Goal: Task Accomplishment & Management: Complete application form

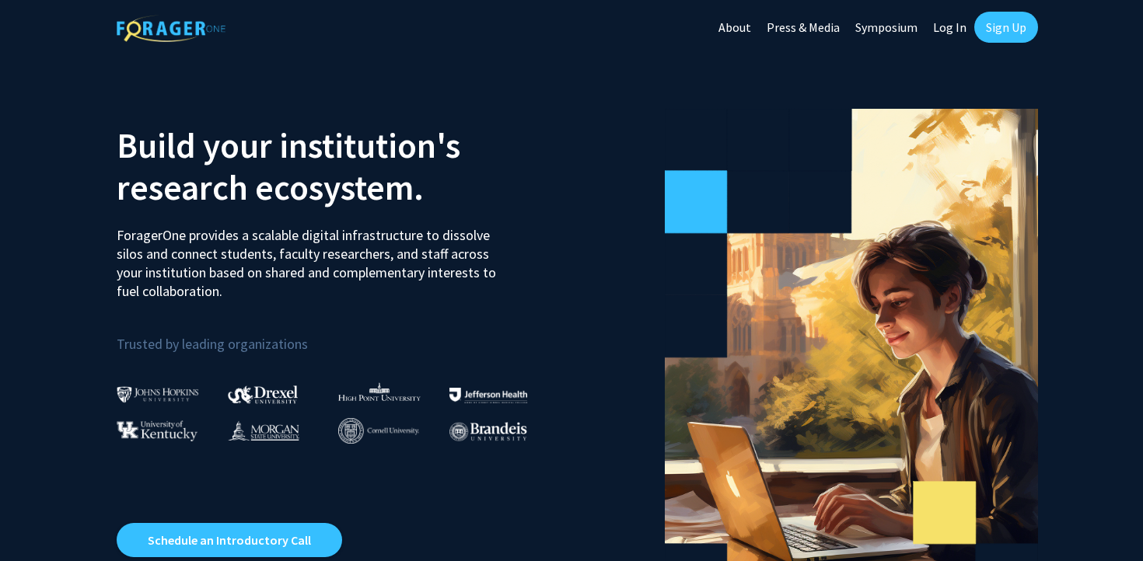
click at [1012, 40] on link "Sign Up" at bounding box center [1006, 27] width 64 height 31
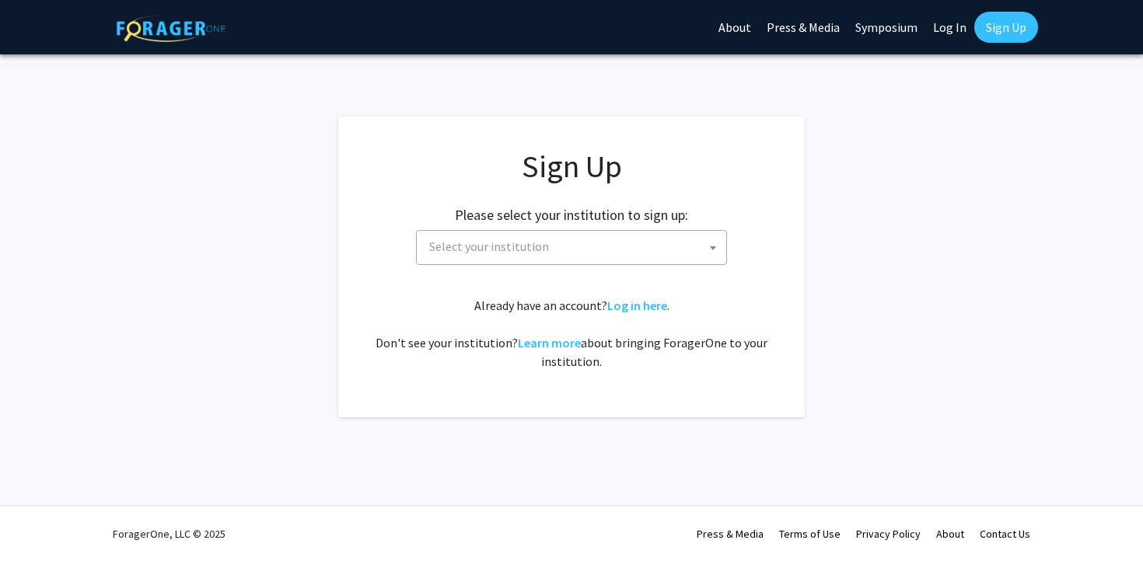
click at [635, 247] on span "Select your institution" at bounding box center [574, 247] width 303 height 32
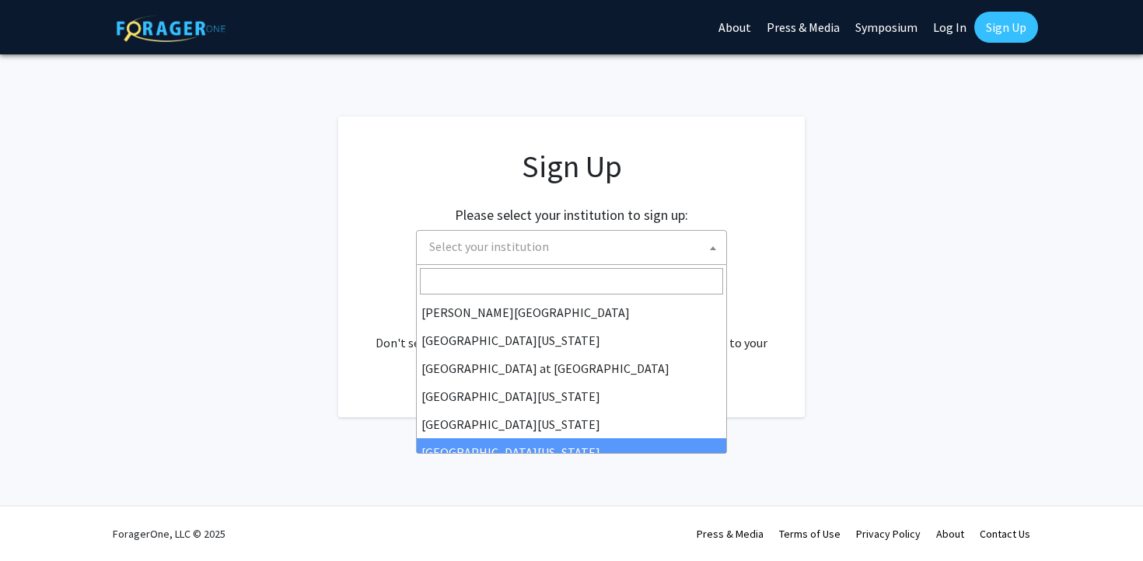
scroll to position [544, 0]
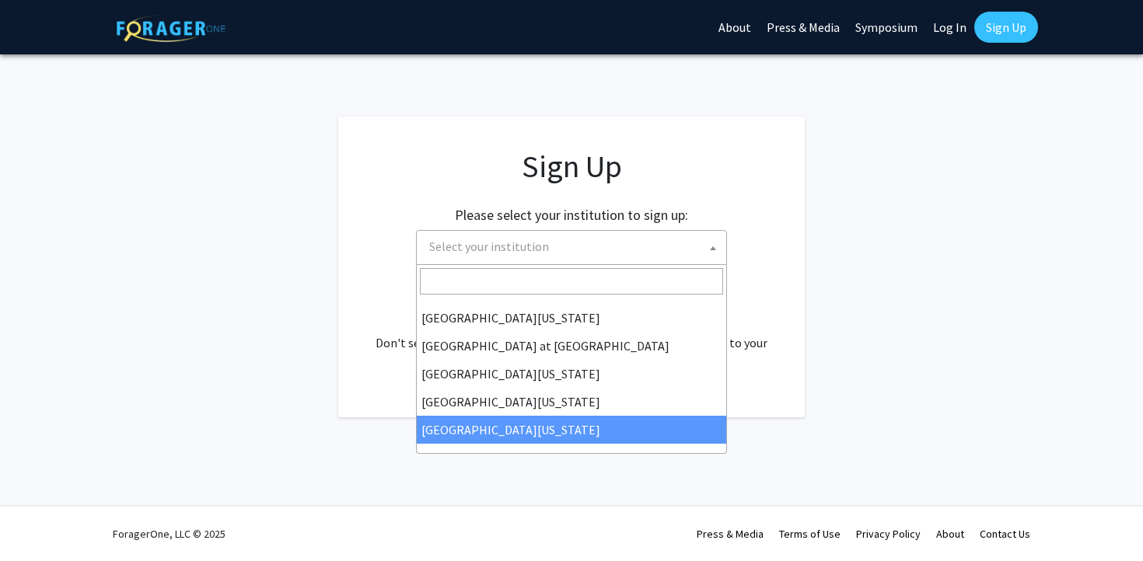
select select "33"
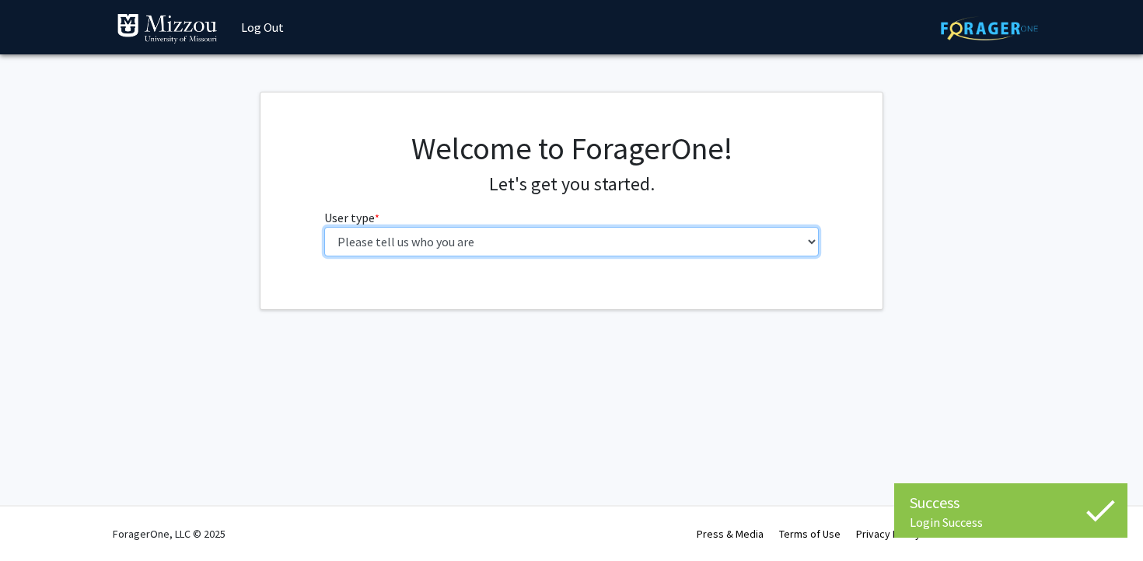
click at [543, 234] on select "Please tell us who you are Undergraduate Student Master's Student Doctoral Cand…" at bounding box center [571, 242] width 495 height 30
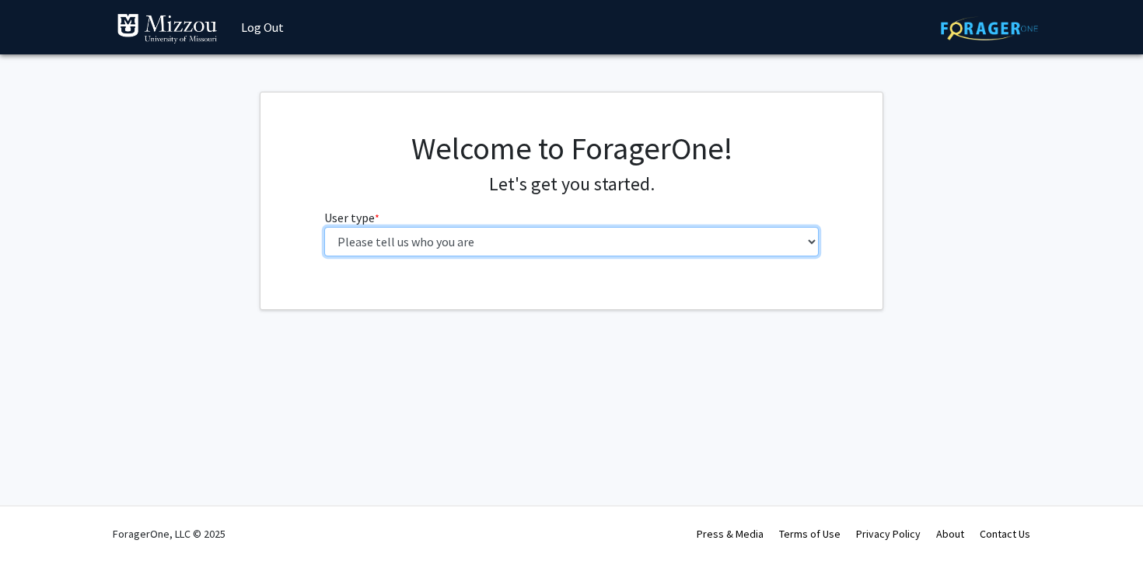
select select "1: undergrad"
click at [324, 227] on select "Please tell us who you are Undergraduate Student Master's Student Doctoral Cand…" at bounding box center [571, 242] width 495 height 30
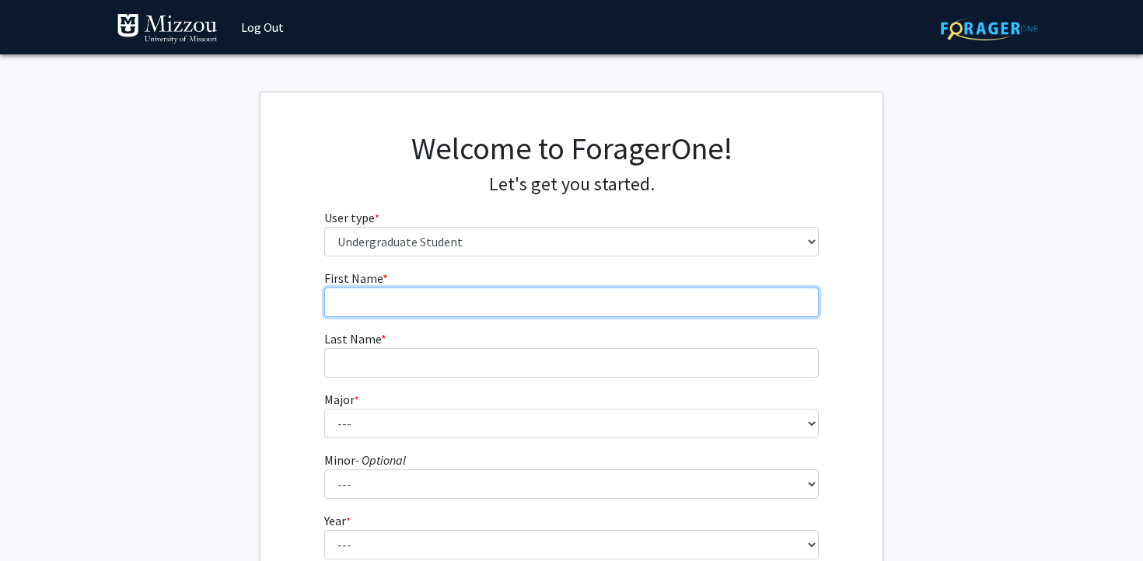
click at [516, 305] on input "First Name * required" at bounding box center [571, 303] width 495 height 30
type input "Grace"
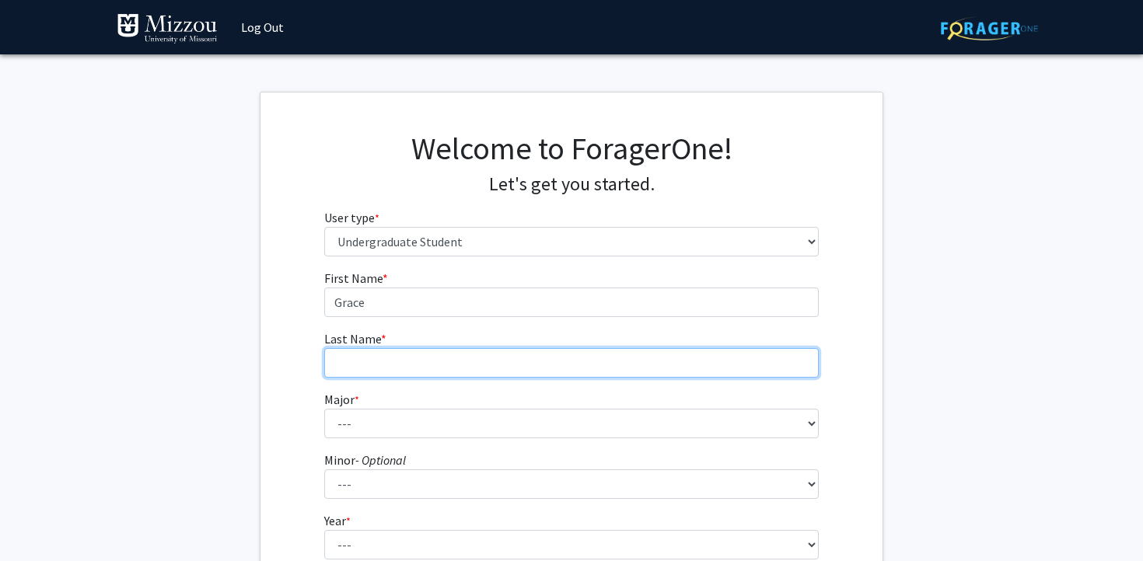
type input "Eckart"
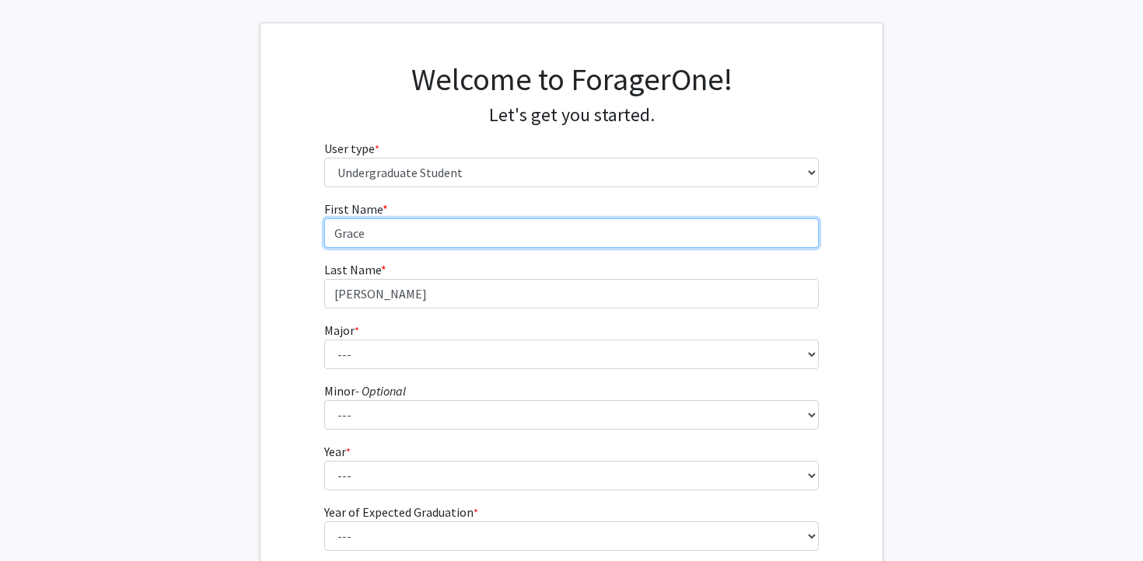
scroll to position [71, 0]
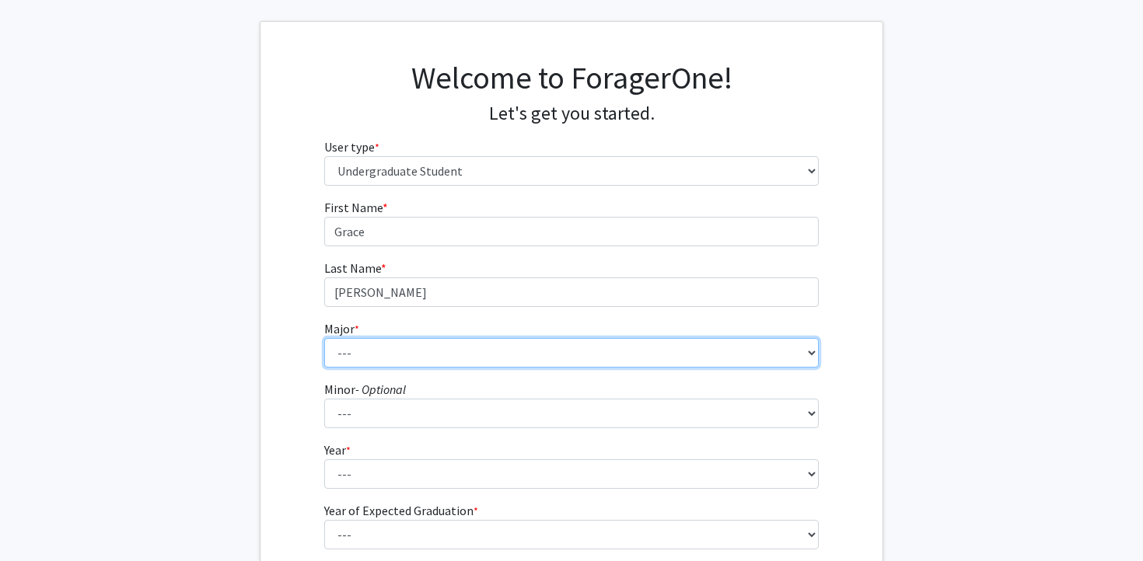
click at [481, 355] on select "--- Agribusiness Management Agricultural Education Agricultural Education: Comm…" at bounding box center [571, 353] width 495 height 30
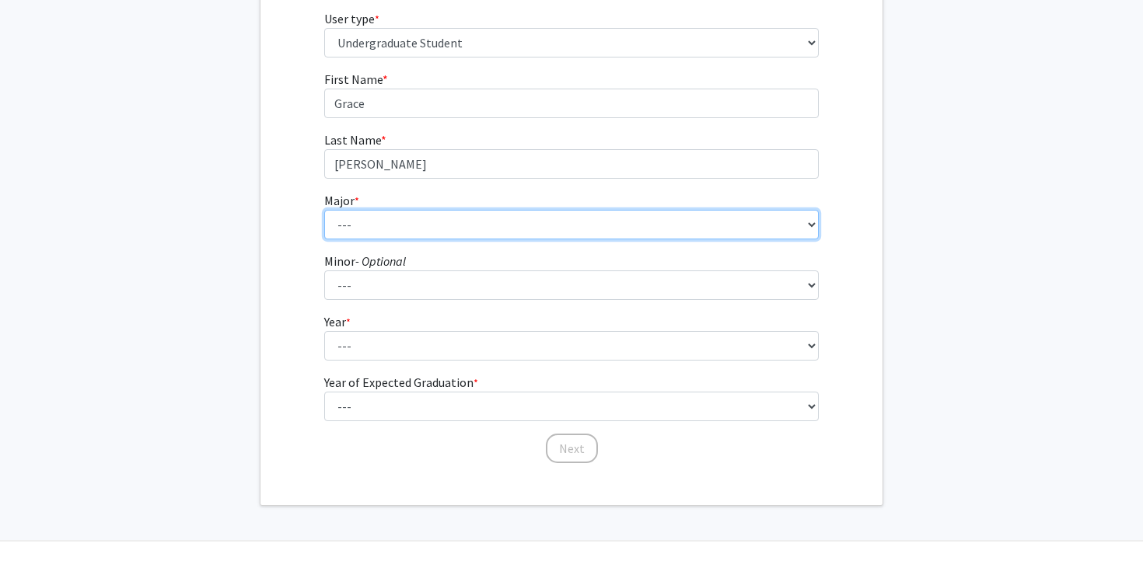
scroll to position [216, 0]
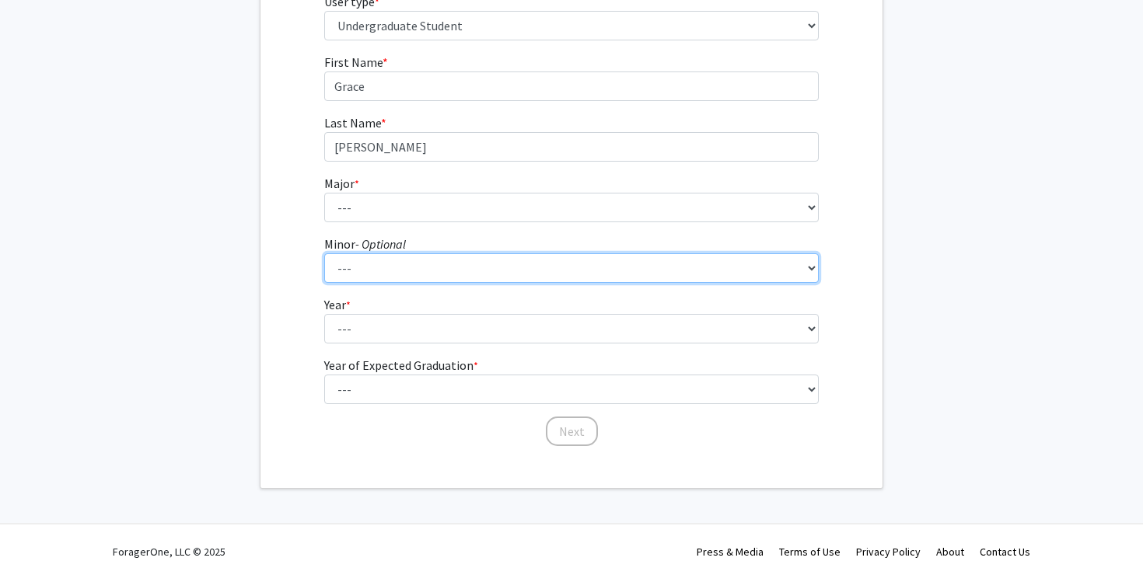
click at [404, 261] on fg-select "Minor - Optional --- Accountancy Aerospace Engineering Aerospace Studies Agribu…" at bounding box center [571, 259] width 495 height 48
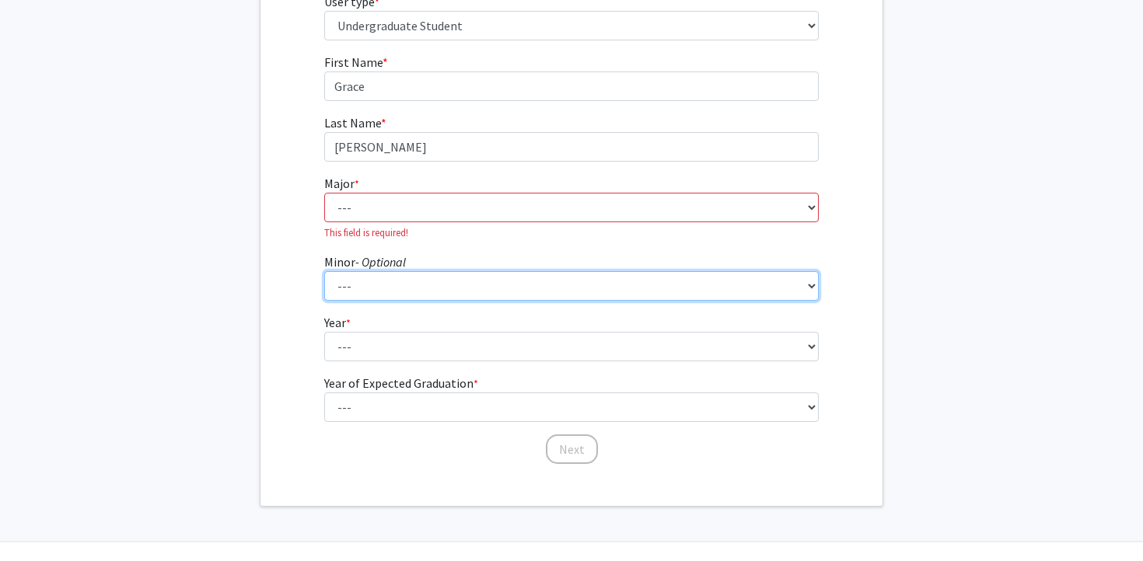
select select "95: 2051"
click at [324, 271] on select "--- Accountancy Aerospace Engineering Aerospace Studies Agribusiness Management…" at bounding box center [571, 286] width 495 height 30
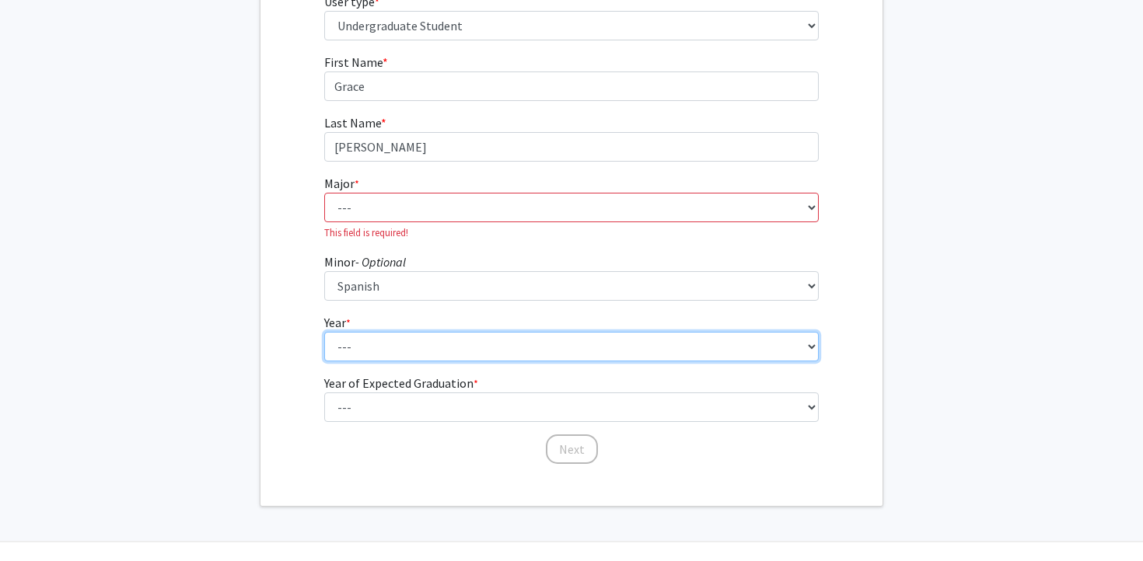
click at [567, 354] on select "--- First-year Sophomore Junior Senior Postbaccalaureate Certificate" at bounding box center [571, 347] width 495 height 30
select select "2: sophomore"
click at [324, 332] on select "--- First-year Sophomore Junior Senior Postbaccalaureate Certificate" at bounding box center [571, 347] width 495 height 30
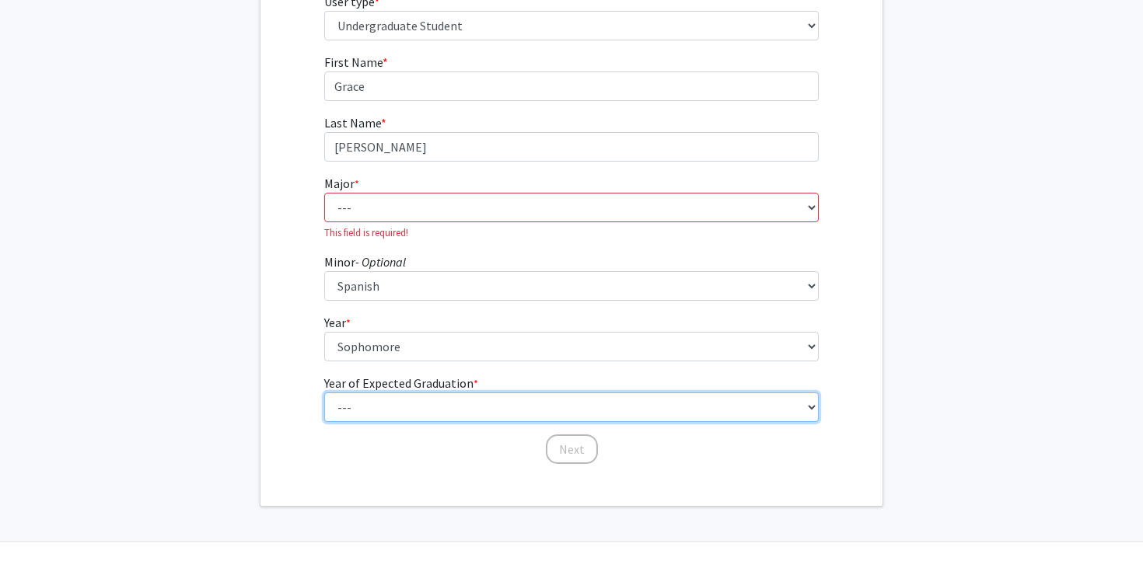
click at [575, 407] on select "--- 2025 2026 2027 2028 2029 2030 2031 2032 2033 2034" at bounding box center [571, 408] width 495 height 30
select select "4: 2028"
click at [324, 393] on select "--- 2025 2026 2027 2028 2029 2030 2031 2032 2033 2034" at bounding box center [571, 408] width 495 height 30
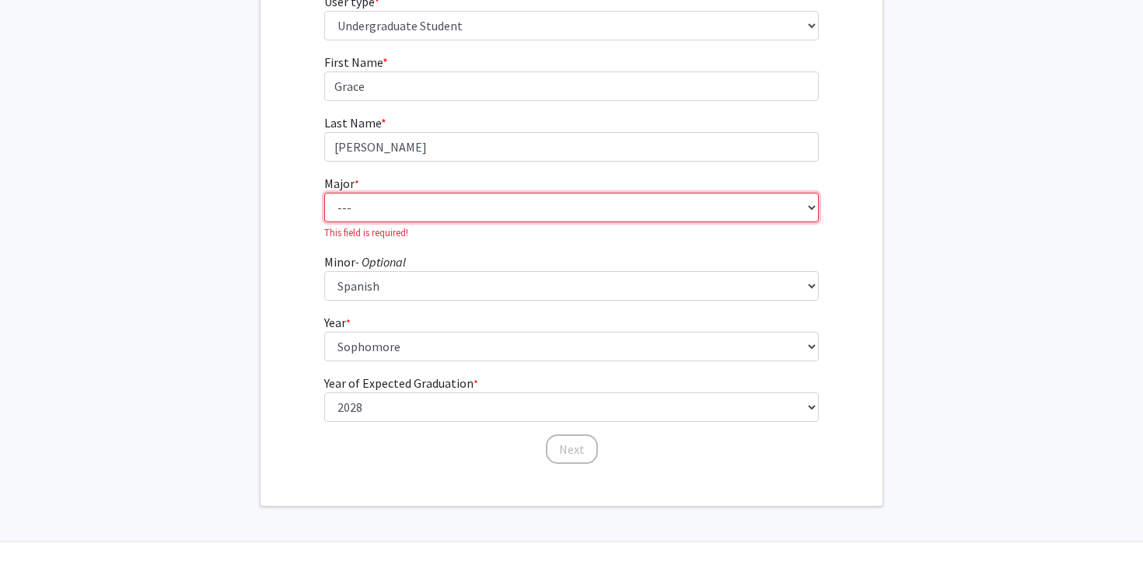
click at [614, 217] on select "--- Agribusiness Management Agricultural Education Agricultural Education: Comm…" at bounding box center [571, 208] width 495 height 30
select select "114: 2606"
click at [324, 193] on select "--- Agribusiness Management Agricultural Education Agricultural Education: Comm…" at bounding box center [571, 208] width 495 height 30
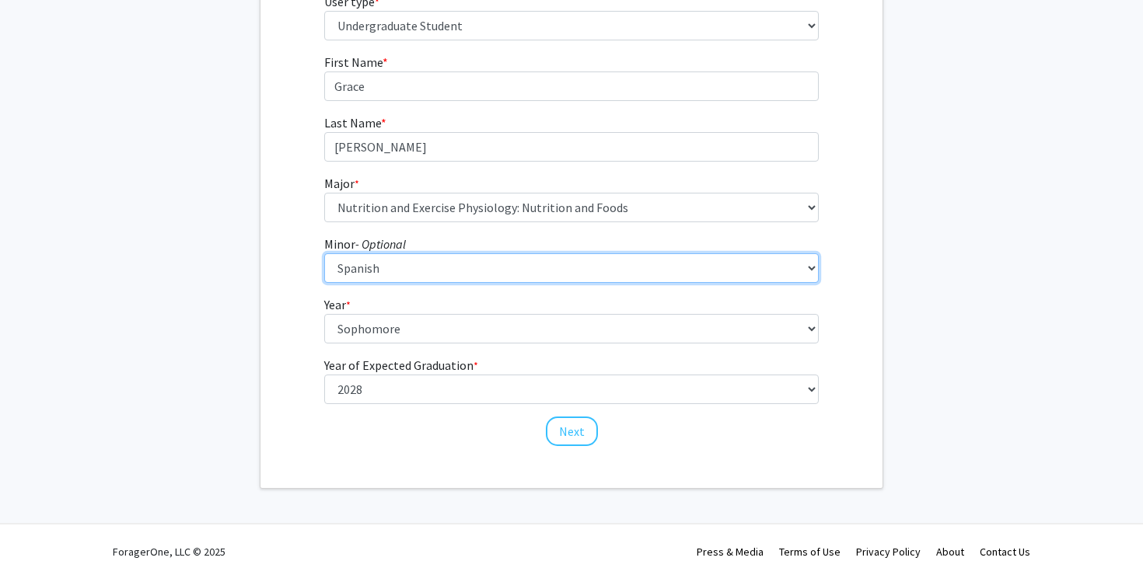
click at [531, 264] on select "--- Accountancy Aerospace Engineering Aerospace Studies Agribusiness Management…" at bounding box center [571, 269] width 495 height 30
click at [324, 254] on select "--- Accountancy Aerospace Engineering Aerospace Studies Agribusiness Management…" at bounding box center [571, 269] width 495 height 30
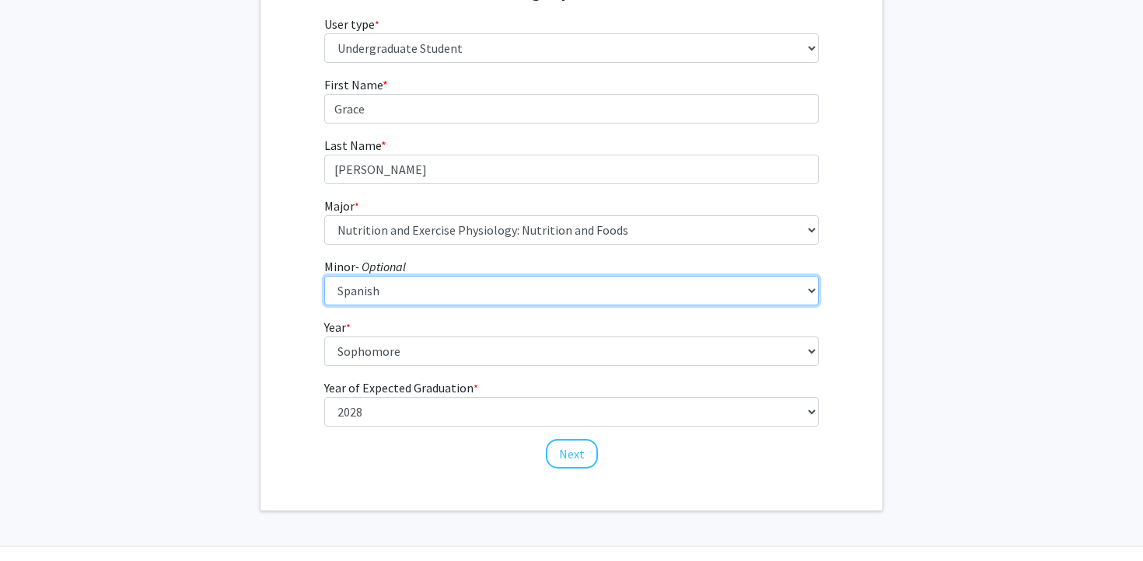
scroll to position [219, 0]
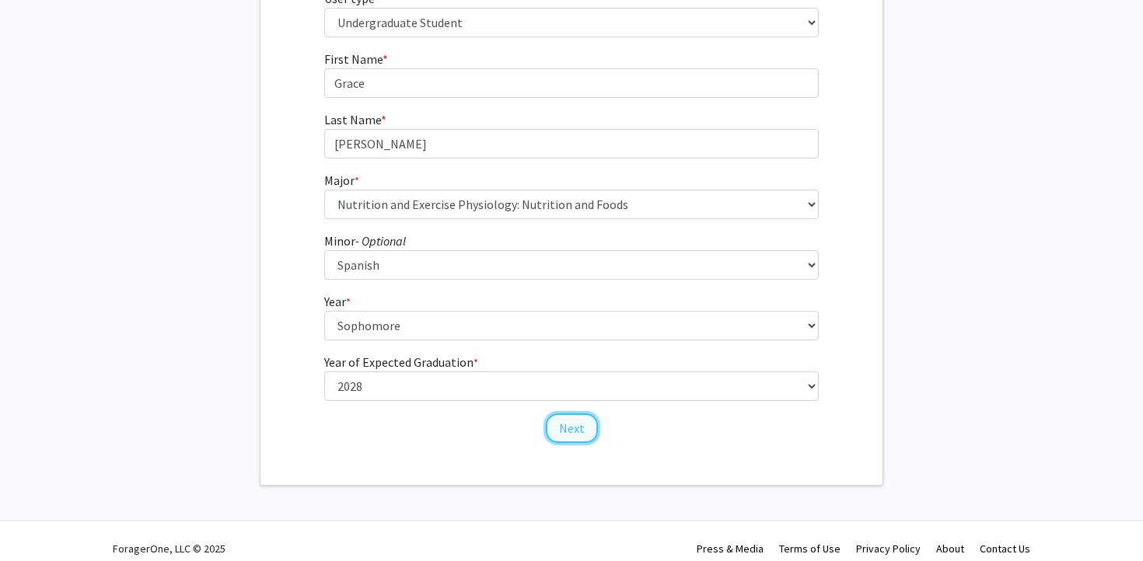
click at [559, 427] on button "Next" at bounding box center [572, 429] width 52 height 30
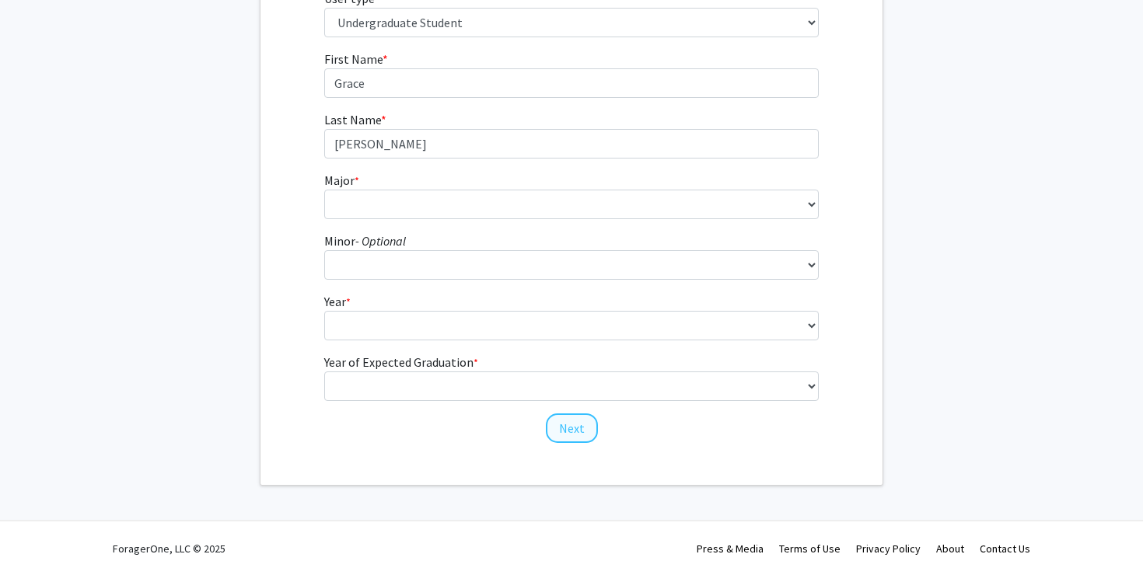
scroll to position [0, 0]
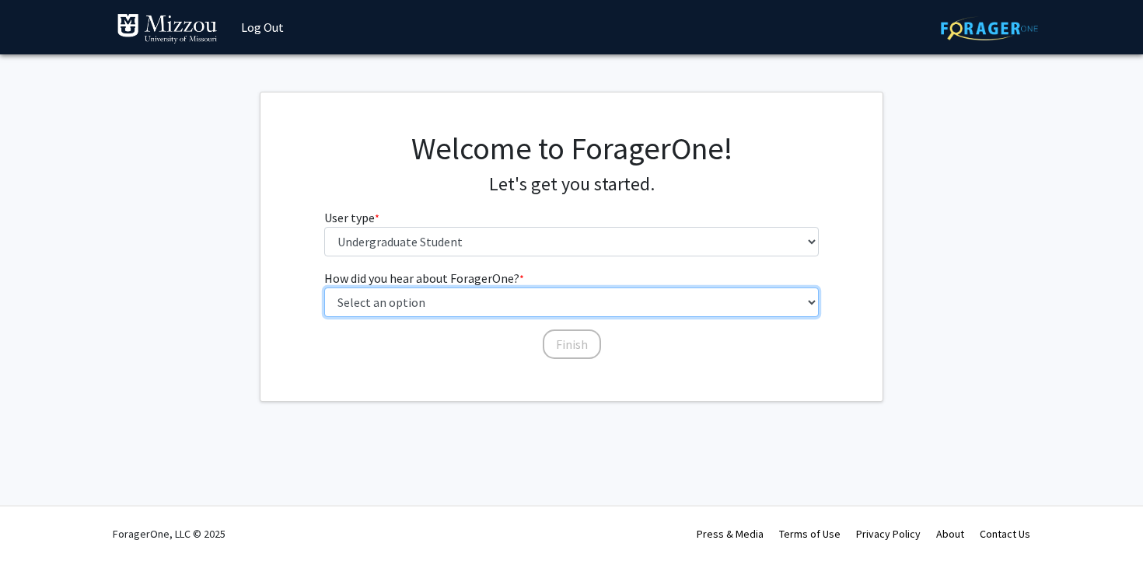
click at [563, 299] on select "Select an option Peer/student recommendation Faculty/staff recommendation Unive…" at bounding box center [571, 303] width 495 height 30
select select "2: faculty_recommendation"
click at [324, 288] on select "Select an option Peer/student recommendation Faculty/staff recommendation Unive…" at bounding box center [571, 303] width 495 height 30
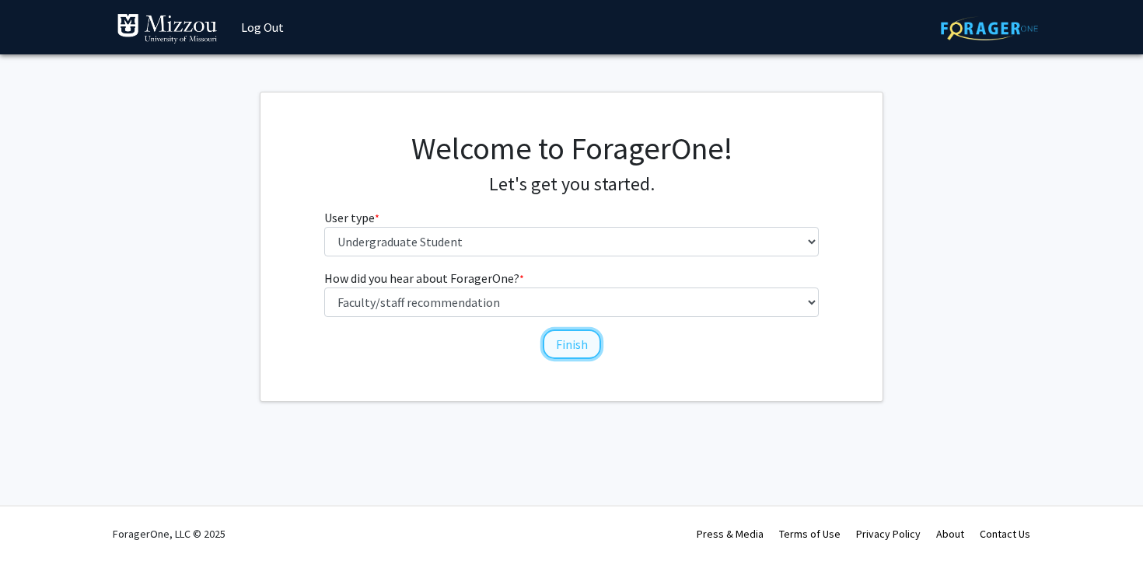
click at [565, 354] on button "Finish" at bounding box center [572, 345] width 58 height 30
